Goal: Information Seeking & Learning: Learn about a topic

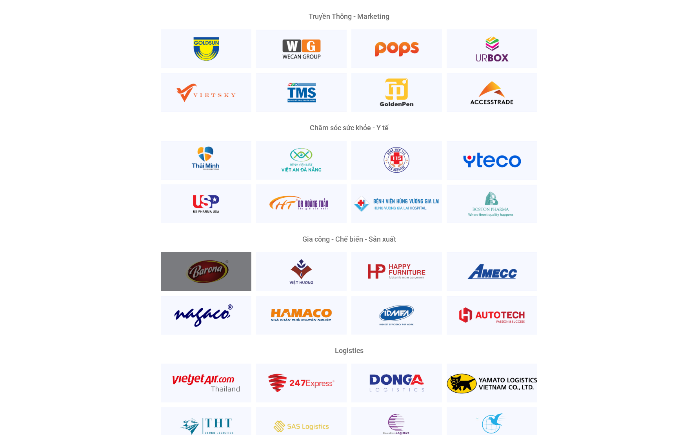
scroll to position [1617, 0]
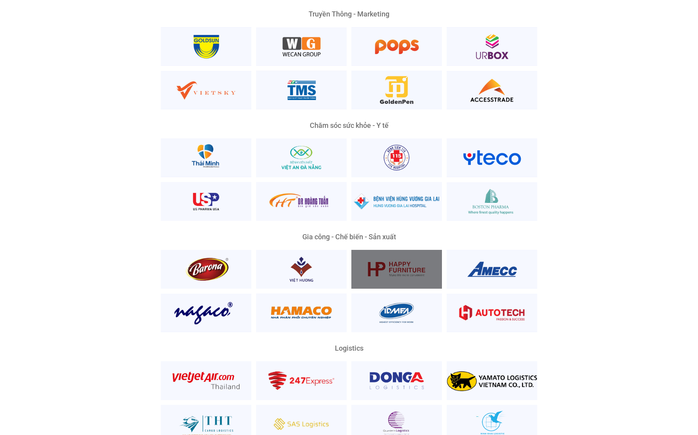
click at [411, 259] on div at bounding box center [396, 269] width 91 height 39
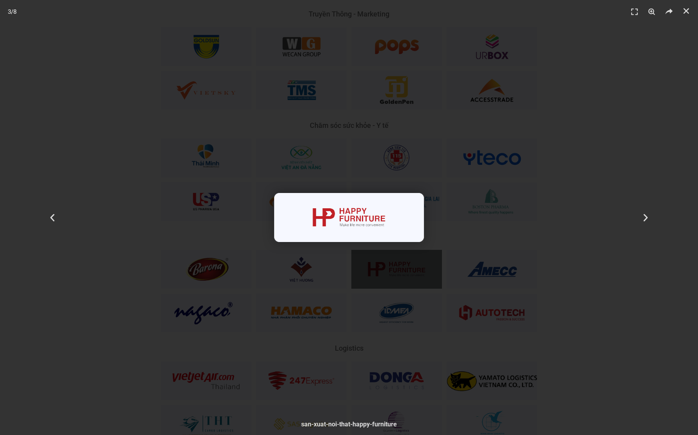
click at [348, 206] on img "3 / 8" at bounding box center [349, 217] width 150 height 49
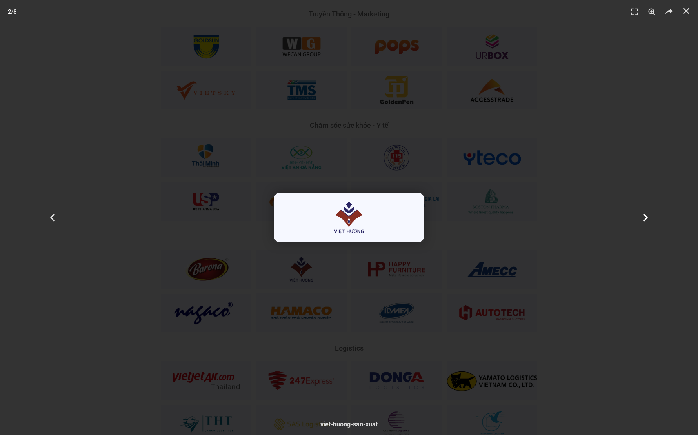
click at [665, 224] on div "Tiếp theo" at bounding box center [645, 217] width 105 height 435
click at [683, 5] on header "3 / 8" at bounding box center [349, 12] width 698 height 24
click at [683, 16] on link "Đóng (Esc)" at bounding box center [686, 11] width 12 height 12
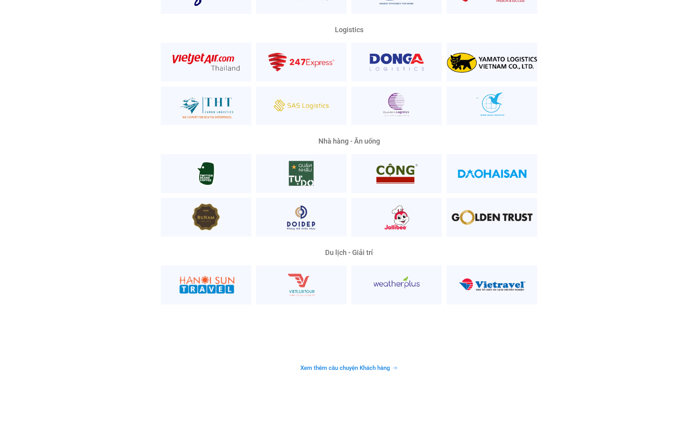
scroll to position [1936, 0]
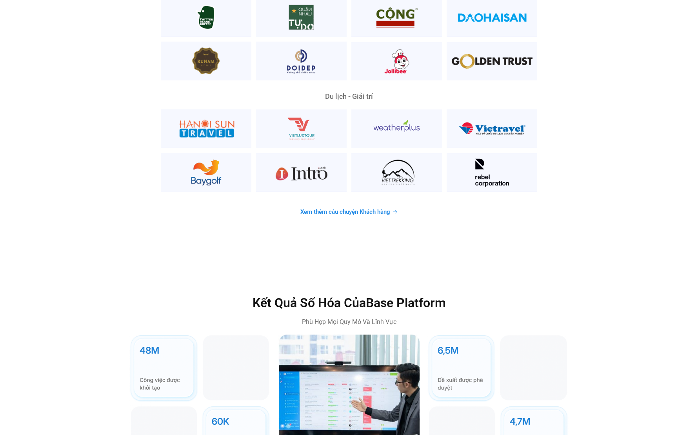
click at [384, 209] on span "Xem thêm câu chuyện Khách hàng" at bounding box center [345, 212] width 90 height 6
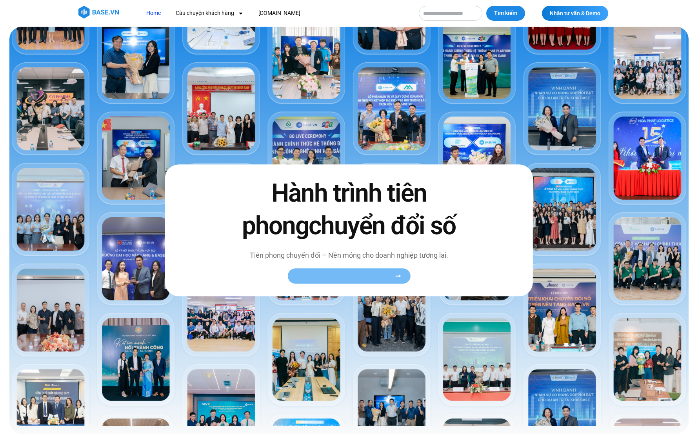
click at [365, 277] on span "Xem toàn bộ câu chuyện khách hàng" at bounding box center [345, 276] width 96 height 6
click at [391, 276] on span "Xem toàn bộ câu chuyện khách hàng" at bounding box center [345, 276] width 96 height 6
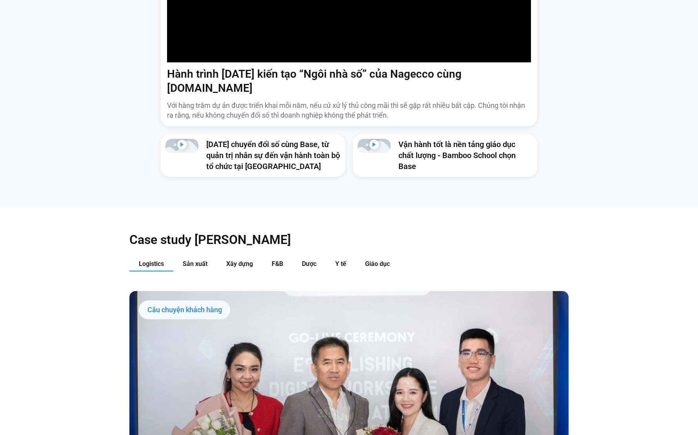
scroll to position [717, 0]
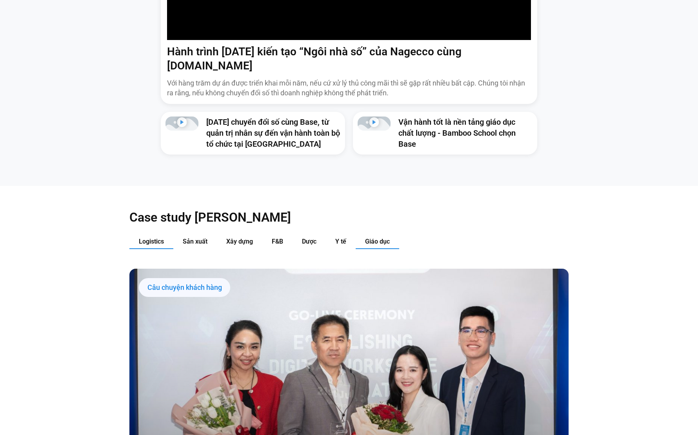
click at [377, 238] on span "Giáo dục" at bounding box center [377, 241] width 25 height 7
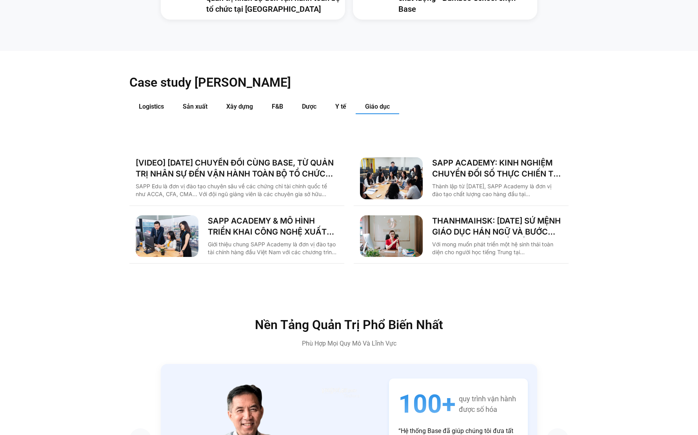
scroll to position [851, 0]
click at [345, 103] on span "Y tế" at bounding box center [340, 106] width 11 height 7
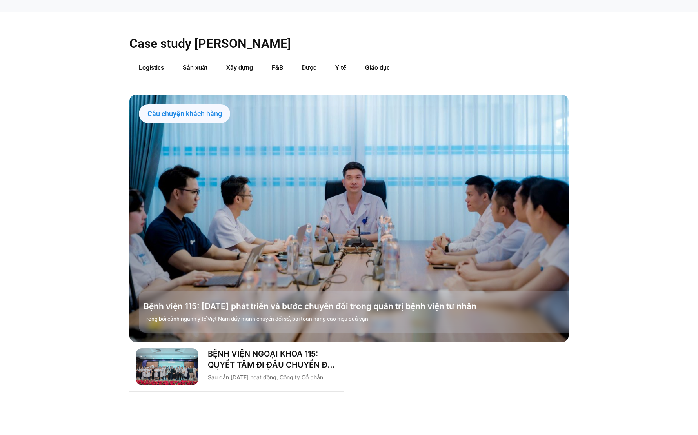
scroll to position [885, 0]
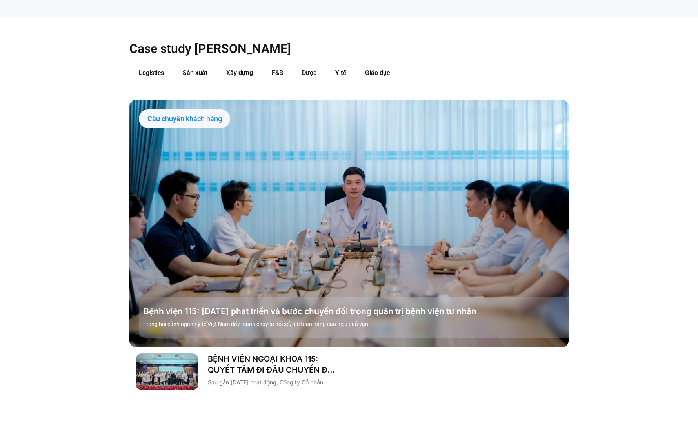
click at [311, 46] on div "Case study theo Ngành Logistics Sản xuất Xây dựng F&B Dược Y tế Giáo dục Câu ch…" at bounding box center [348, 218] width 439 height 403
click at [311, 51] on div "Case study theo Ngành Logistics Sản xuất Xây dựng F&B Dược Y tế Giáo dục Câu ch…" at bounding box center [348, 218] width 439 height 403
click at [311, 69] on span "Dược" at bounding box center [309, 72] width 15 height 7
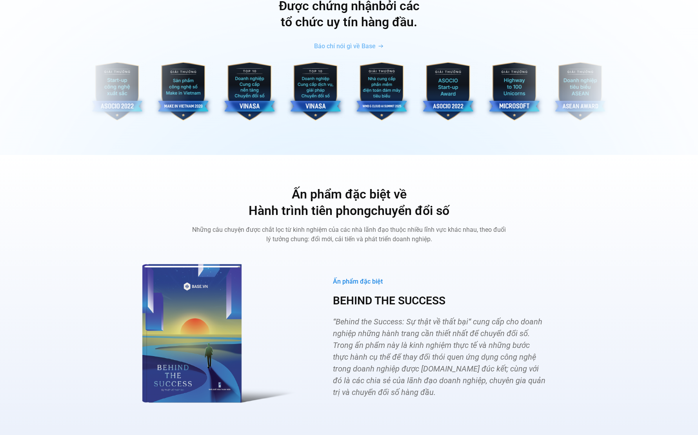
scroll to position [2704, 0]
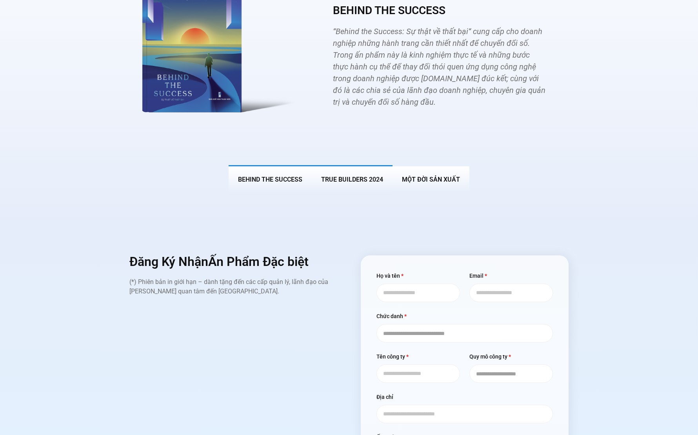
click at [369, 171] on button "True Builders 2024" at bounding box center [352, 178] width 81 height 27
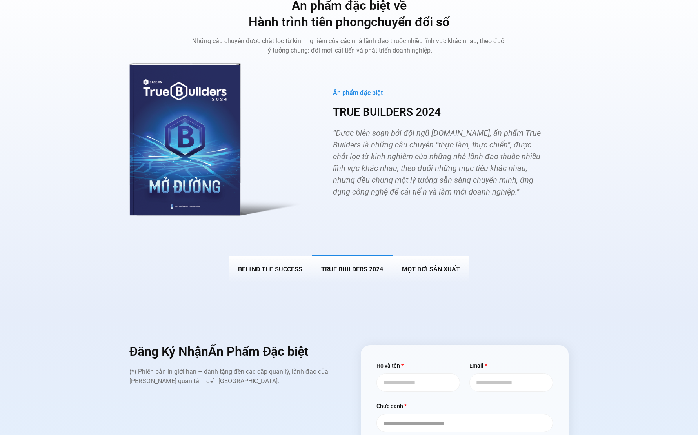
scroll to position [2889, 0]
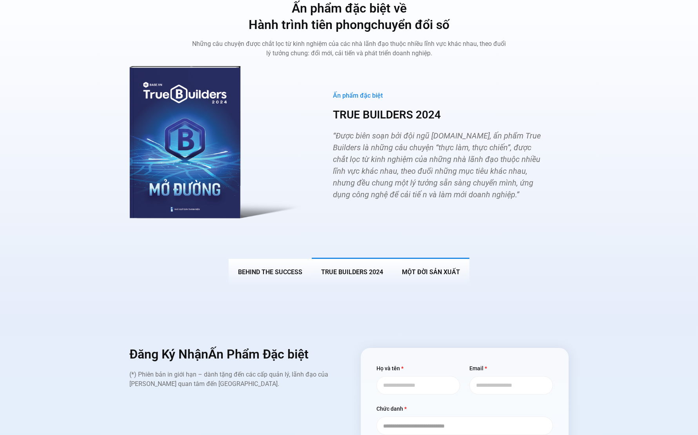
click at [421, 268] on span "MỘT ĐỜI SẢN XUẤT" at bounding box center [431, 271] width 58 height 7
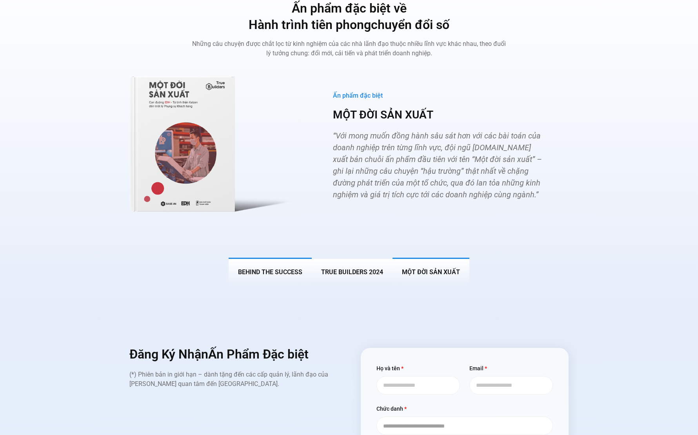
click at [280, 265] on button "BEHIND THE SUCCESS" at bounding box center [270, 271] width 83 height 27
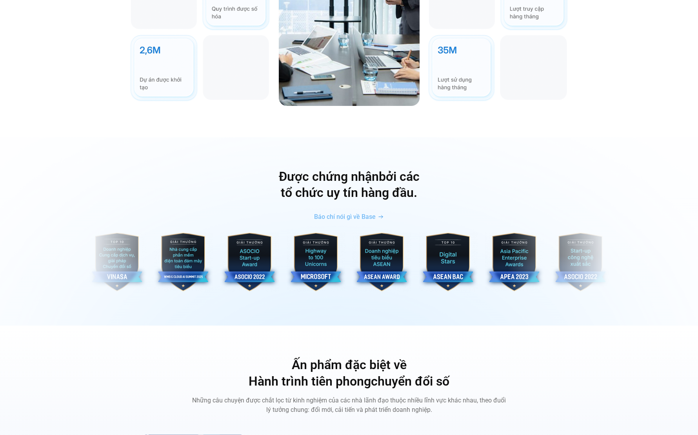
scroll to position [2539, 0]
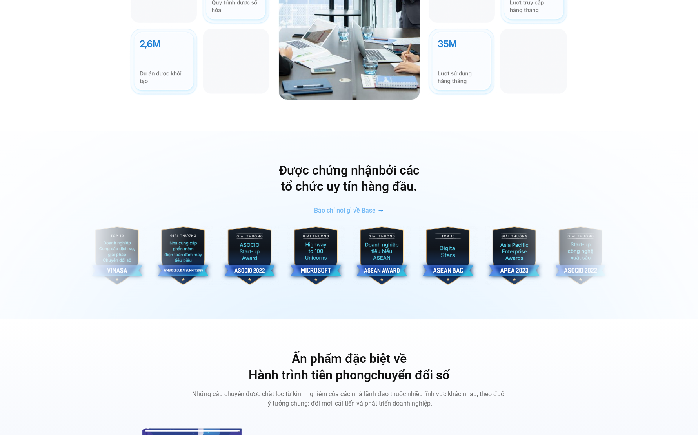
click at [374, 207] on span "Báo chí nói gì về Base" at bounding box center [345, 210] width 62 height 6
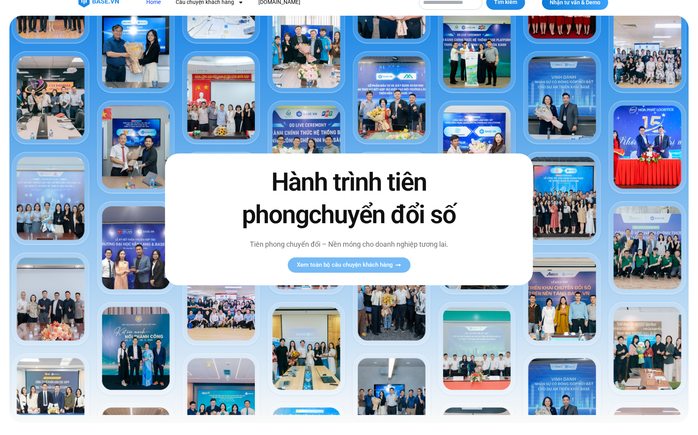
scroll to position [0, 0]
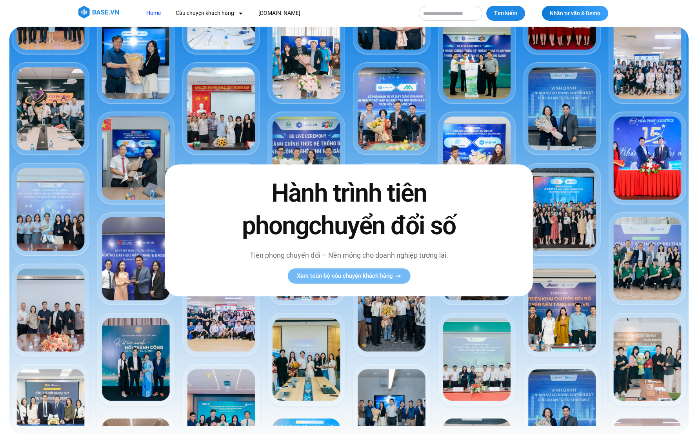
click at [373, 268] on div "Hành trình tiên phong chuyển đổi số Tiên phong chuyển đổi – Nền móng cho doanh …" at bounding box center [349, 230] width 368 height 132
click at [363, 279] on span "Xem toàn bộ câu chuyện khách hàng" at bounding box center [345, 276] width 96 height 6
click at [405, 273] on link "Xem toàn bộ câu chuyện khách hàng" at bounding box center [348, 275] width 123 height 15
click at [401, 275] on link "Xem toàn bộ câu chuyện khách hàng" at bounding box center [348, 275] width 123 height 15
click at [400, 275] on link "Xem toàn bộ câu chuyện khách hàng" at bounding box center [348, 275] width 123 height 15
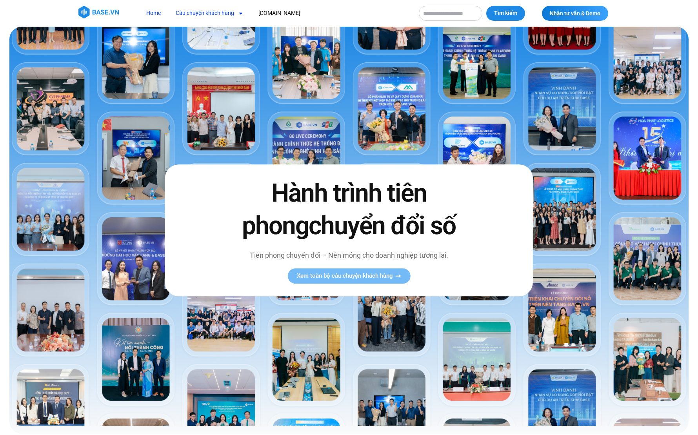
click at [229, 10] on link "Câu chuyện khách hàng" at bounding box center [210, 13] width 80 height 15
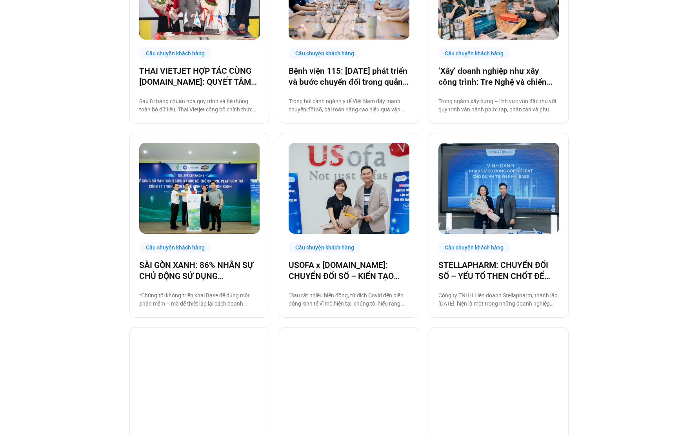
scroll to position [322, 0]
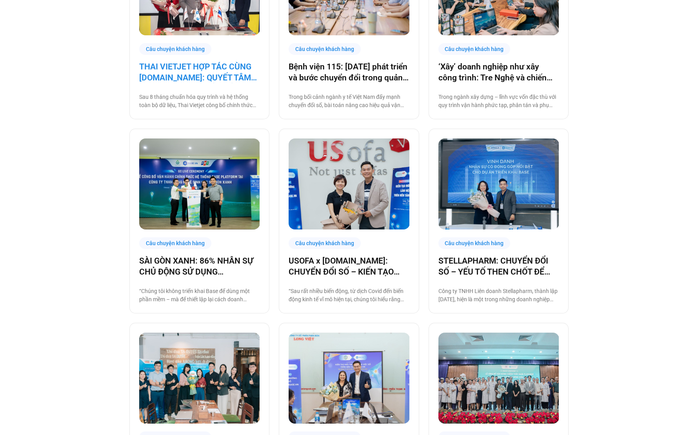
click at [199, 74] on link "THAI VIETJET HỢP TÁC CÙNG [DOMAIN_NAME]: QUYẾT TÂM “CẤT CÁNH” CHUYỂN ĐỔI SỐ" at bounding box center [199, 72] width 120 height 22
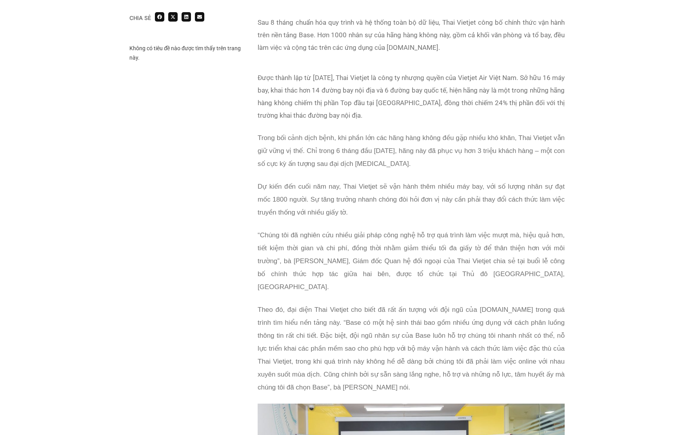
scroll to position [504, 0]
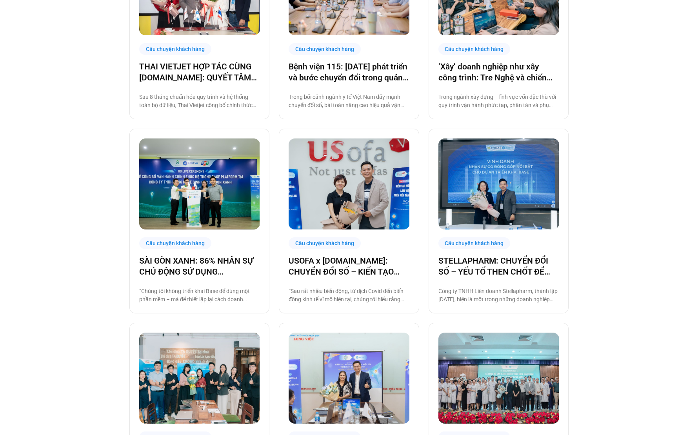
click at [332, 189] on img at bounding box center [349, 183] width 121 height 91
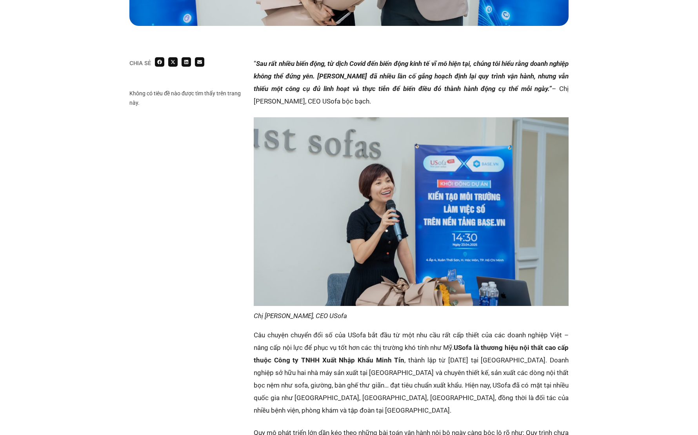
scroll to position [613, 0]
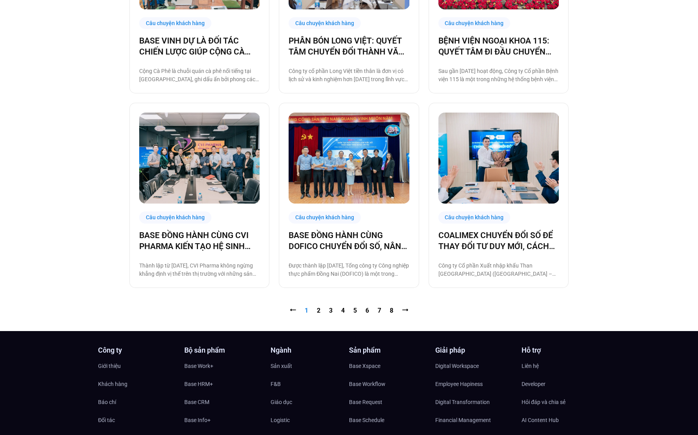
scroll to position [759, 0]
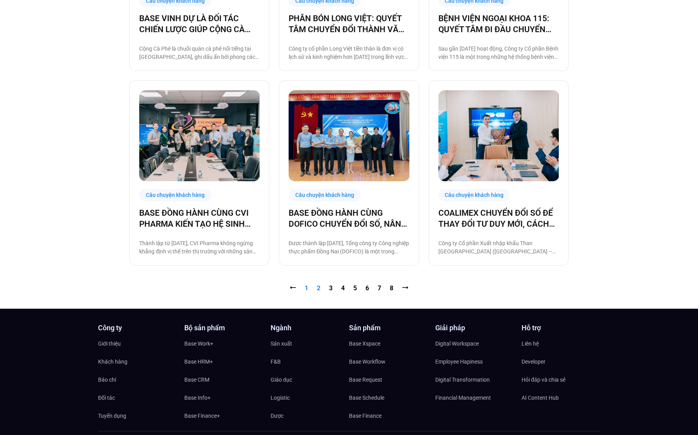
click at [318, 288] on link "Trang 2" at bounding box center [319, 287] width 4 height 7
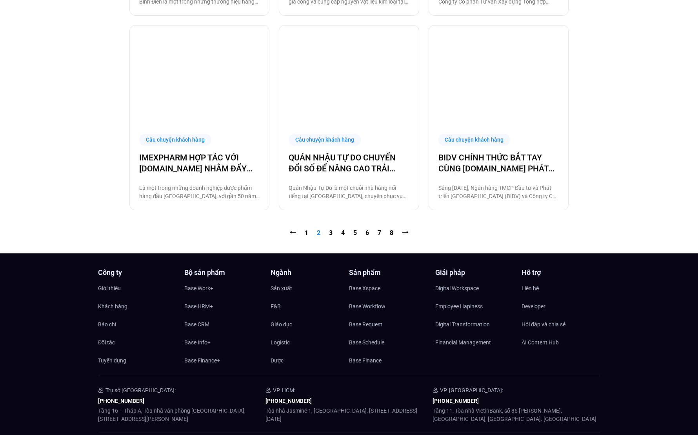
scroll to position [792, 0]
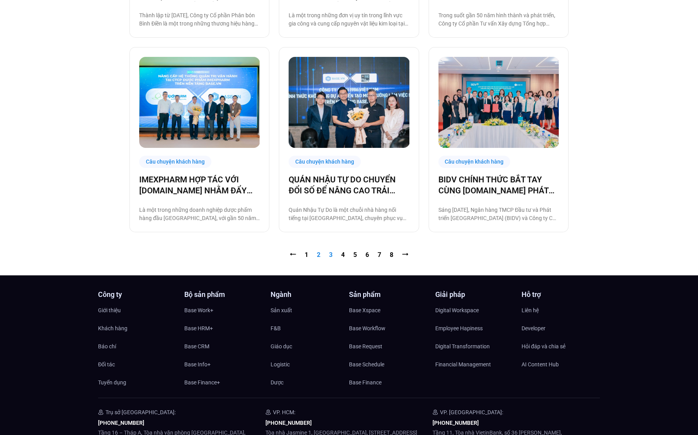
click at [330, 255] on link "Trang 3" at bounding box center [331, 254] width 4 height 7
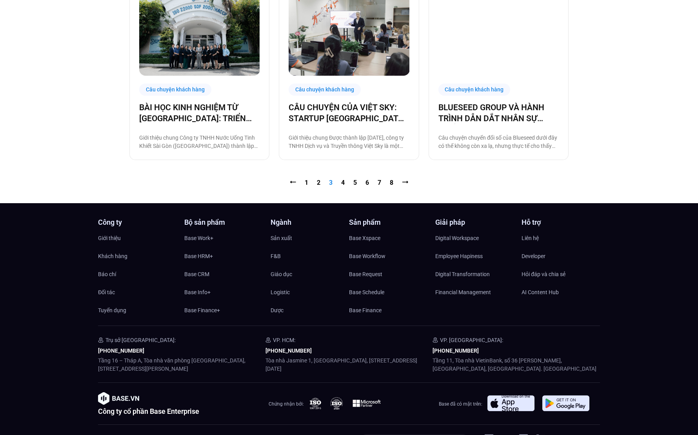
scroll to position [867, 0]
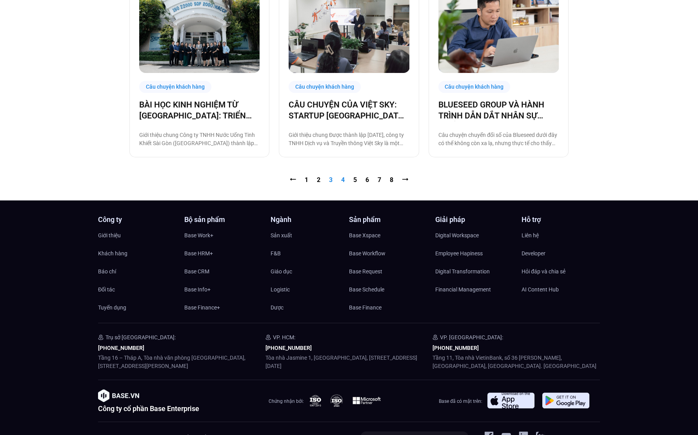
click at [344, 178] on link "Trang 4" at bounding box center [343, 179] width 4 height 7
